Goal: Information Seeking & Learning: Learn about a topic

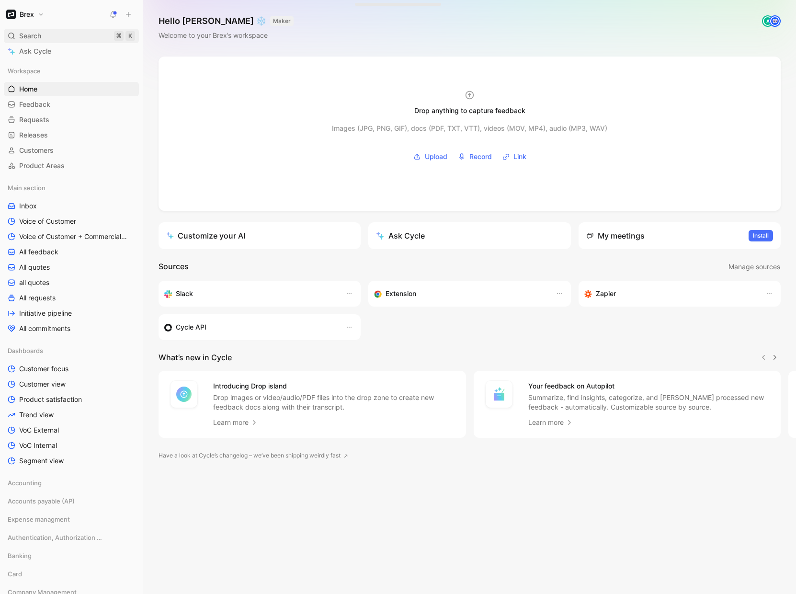
click at [40, 35] on span "Search" at bounding box center [30, 35] width 22 height 11
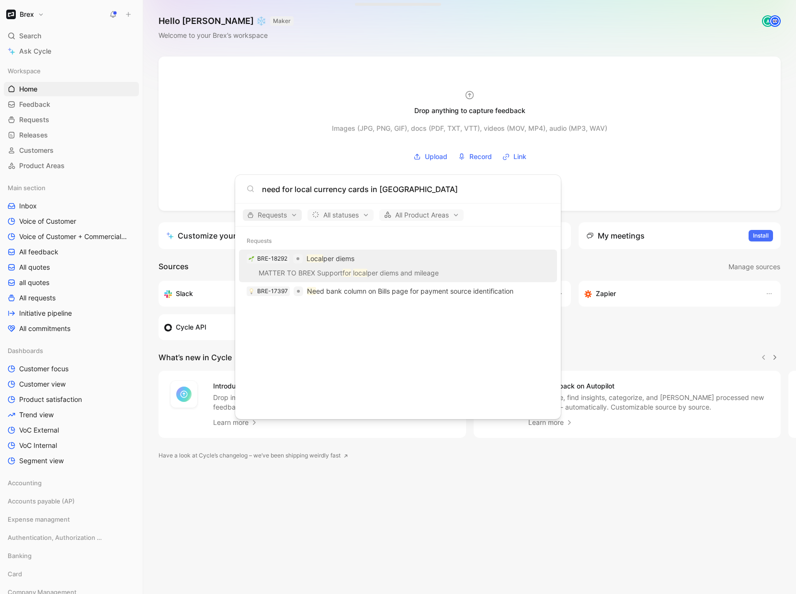
type input "need for local currency cards in poland"
click at [278, 219] on span "Requests" at bounding box center [272, 214] width 50 height 11
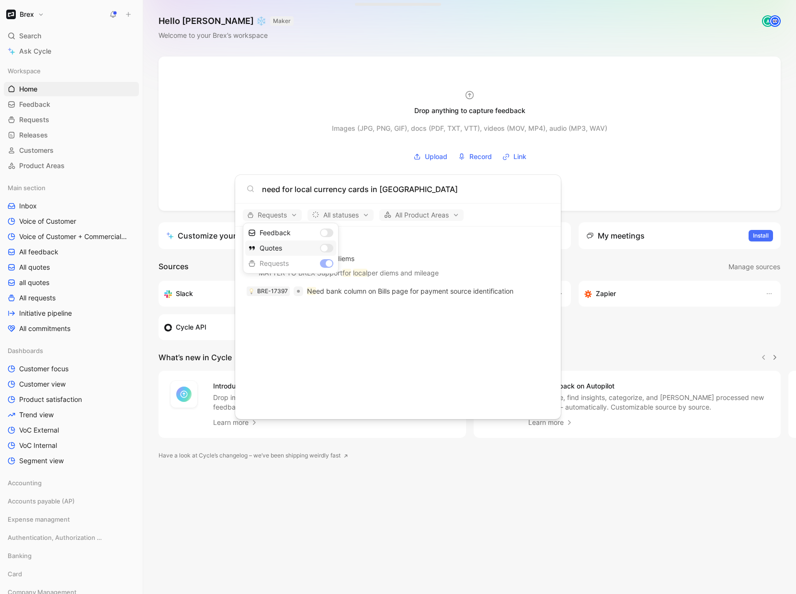
click at [327, 247] on div "Quotes" at bounding box center [290, 247] width 91 height 15
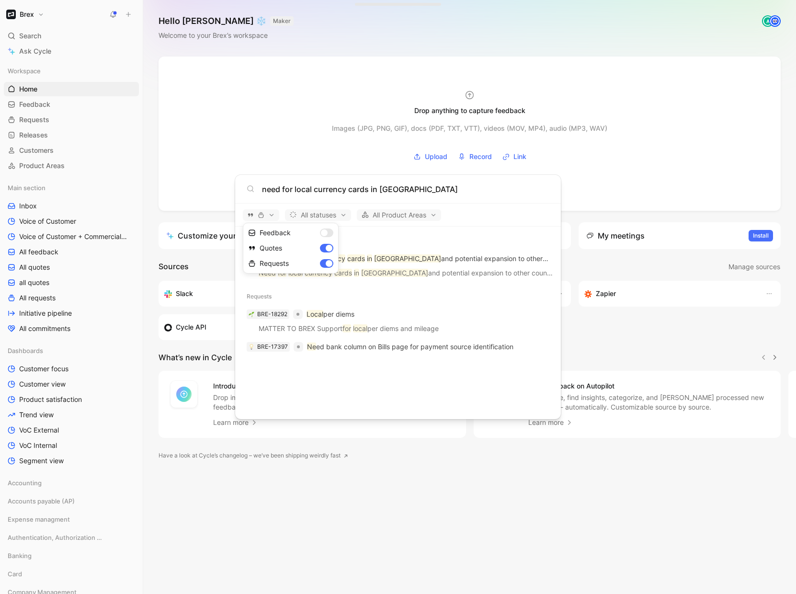
click at [420, 261] on div at bounding box center [398, 297] width 796 height 594
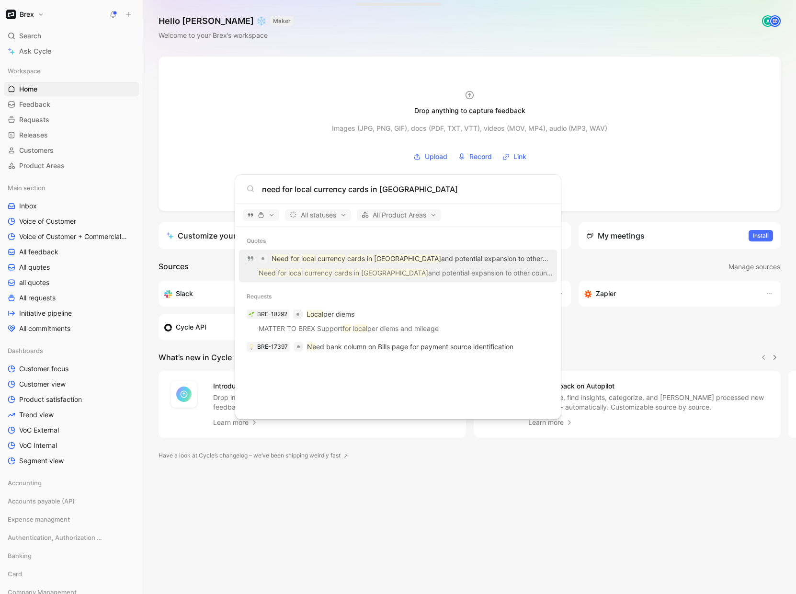
click at [398, 258] on p "Need for local currency cards in Poland and potential expansion to other countr…" at bounding box center [410, 258] width 278 height 11
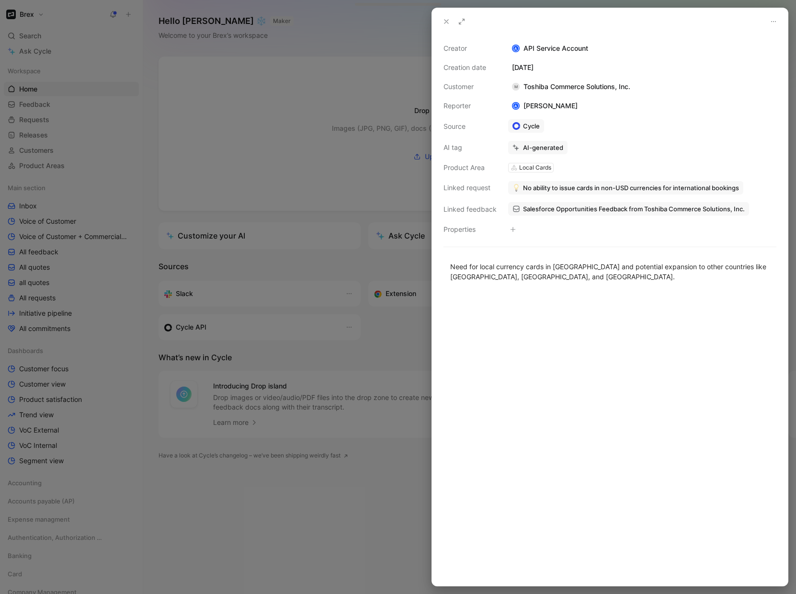
click at [596, 191] on span "No ability to issue cards in non-USD currencies for international bookings" at bounding box center [631, 187] width 216 height 9
click at [532, 170] on button "Open" at bounding box center [527, 167] width 34 height 13
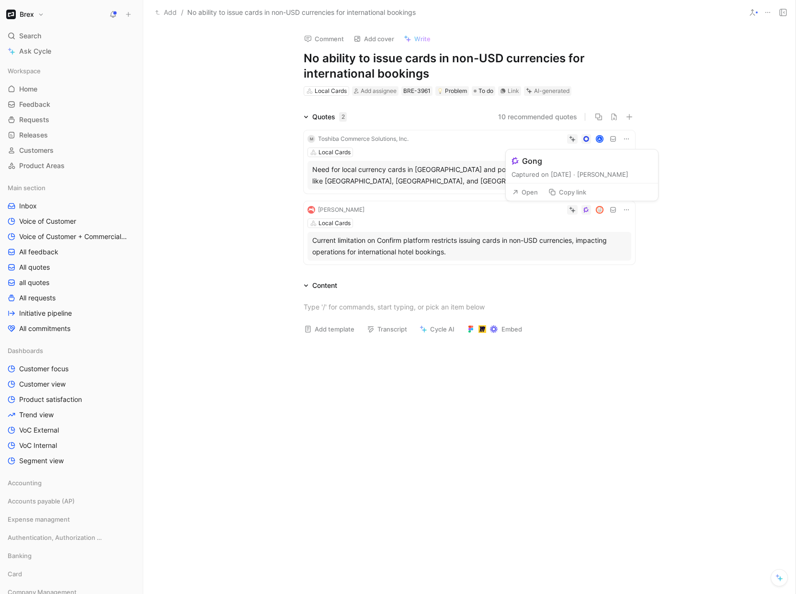
click at [522, 193] on button "Open" at bounding box center [524, 191] width 34 height 13
click at [484, 215] on div "Hopper Local Cards Current limitation on Confirm platform restricts issuing car…" at bounding box center [468, 232] width 331 height 63
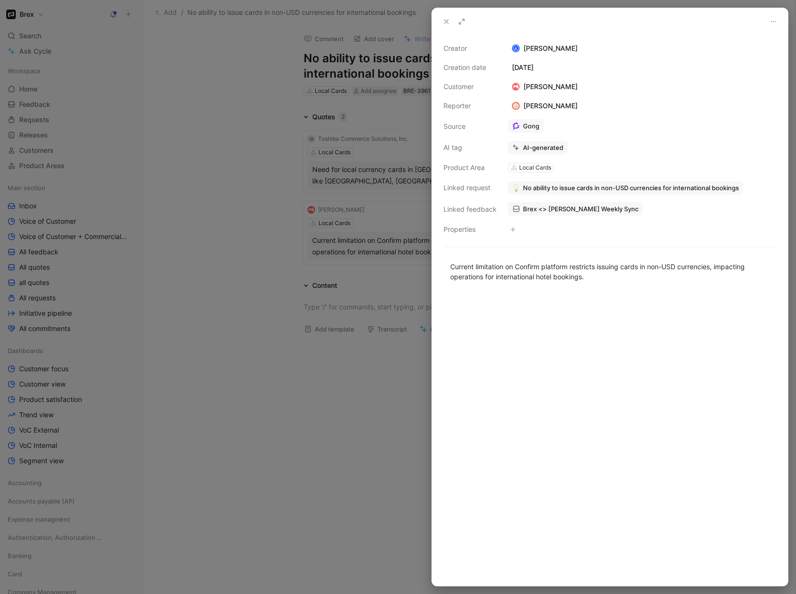
click at [556, 211] on span "Brex <> Hopper Weekly Sync" at bounding box center [580, 208] width 115 height 9
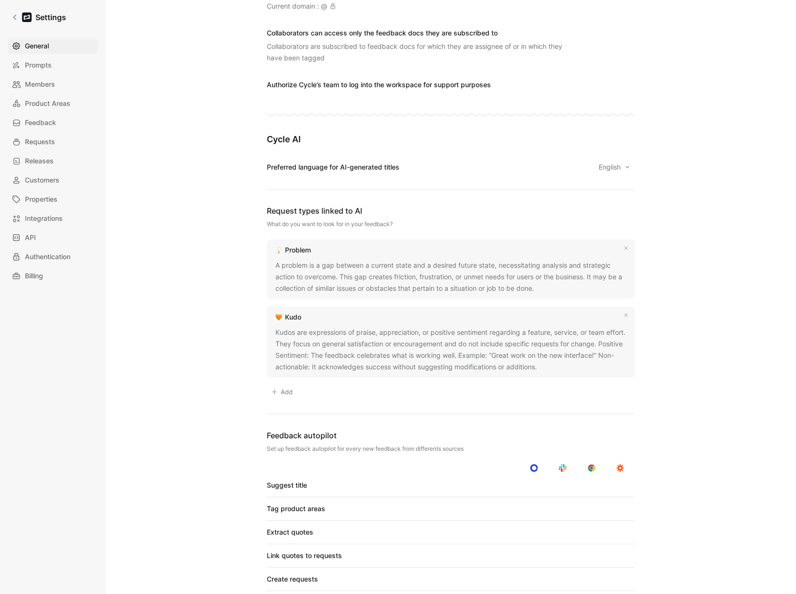
scroll to position [637, 0]
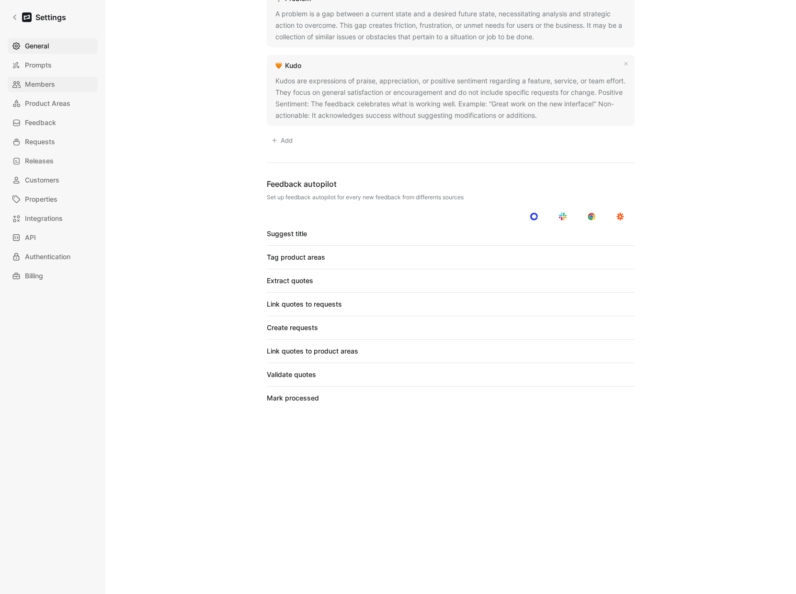
click at [43, 84] on span "Members" at bounding box center [40, 83] width 30 height 11
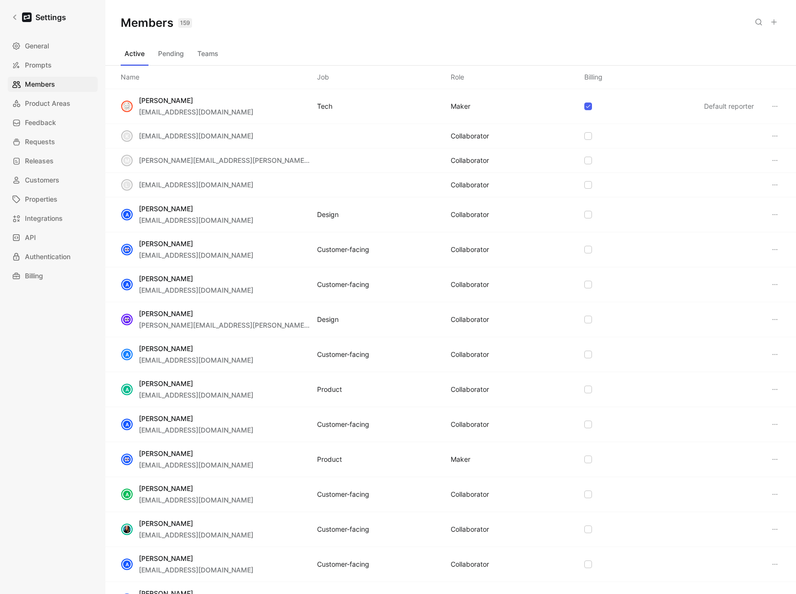
click at [198, 54] on button "Teams" at bounding box center [207, 53] width 29 height 15
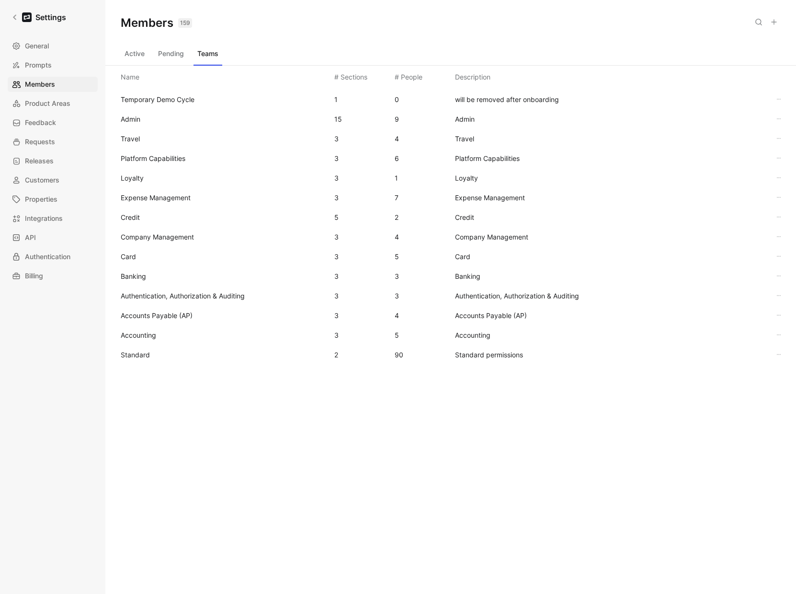
click at [143, 357] on span "Standard" at bounding box center [135, 354] width 29 height 8
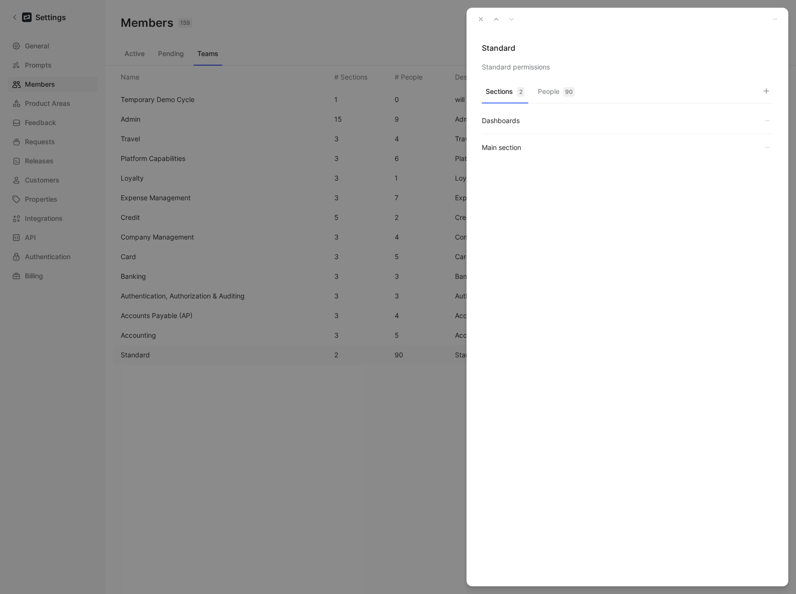
click at [560, 81] on div "Standard Standard permissions Sections 2 People 90 Dashboards Main section" at bounding box center [627, 297] width 322 height 578
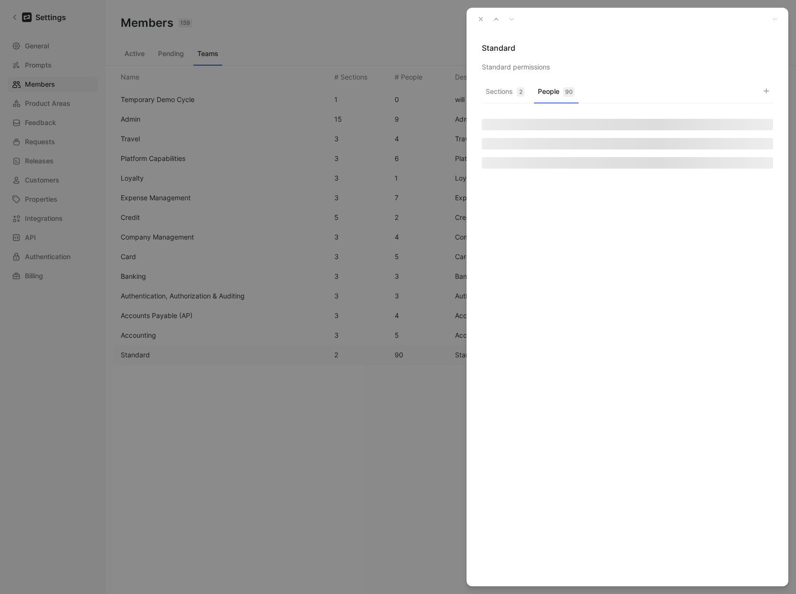
click at [556, 95] on button "People 90" at bounding box center [556, 94] width 45 height 19
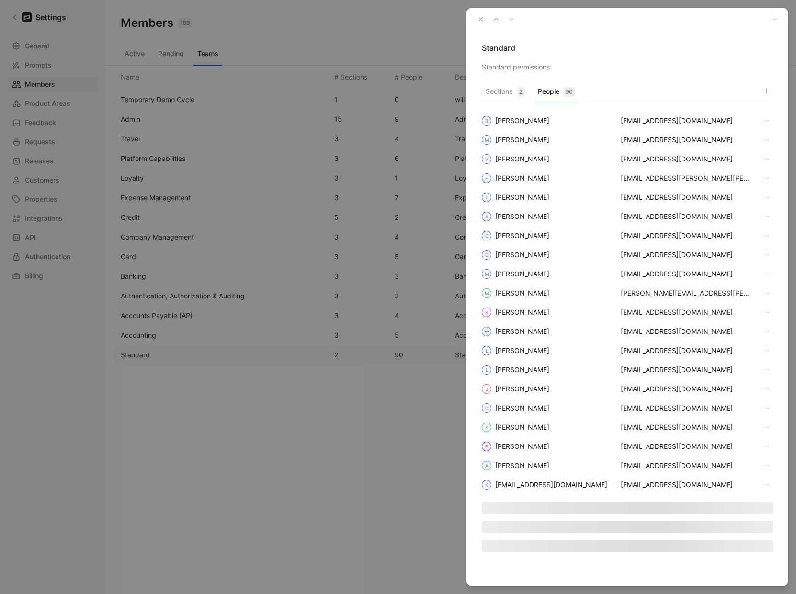
click at [770, 89] on button "button" at bounding box center [765, 90] width 13 height 13
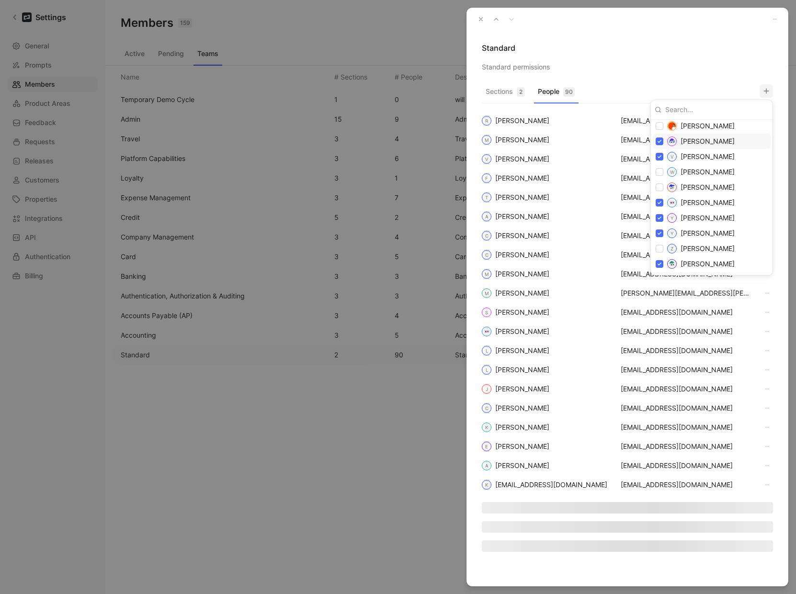
scroll to position [1627, 0]
drag, startPoint x: 685, startPoint y: 64, endPoint x: 677, endPoint y: 55, distance: 12.5
click at [685, 63] on div at bounding box center [398, 297] width 796 height 594
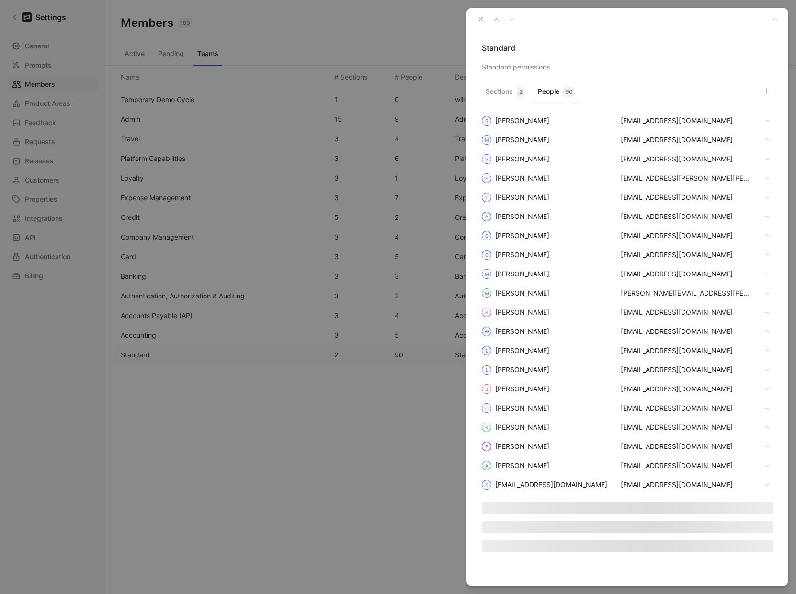
click at [480, 14] on button "button" at bounding box center [480, 18] width 13 height 13
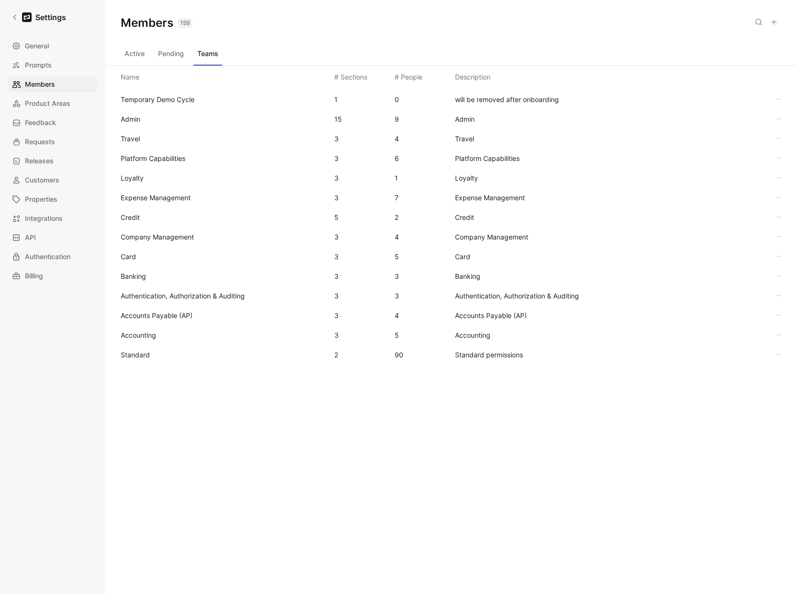
click at [372, 23] on div "Members 159 Saved" at bounding box center [450, 23] width 690 height 46
